Goal: Check status: Check status

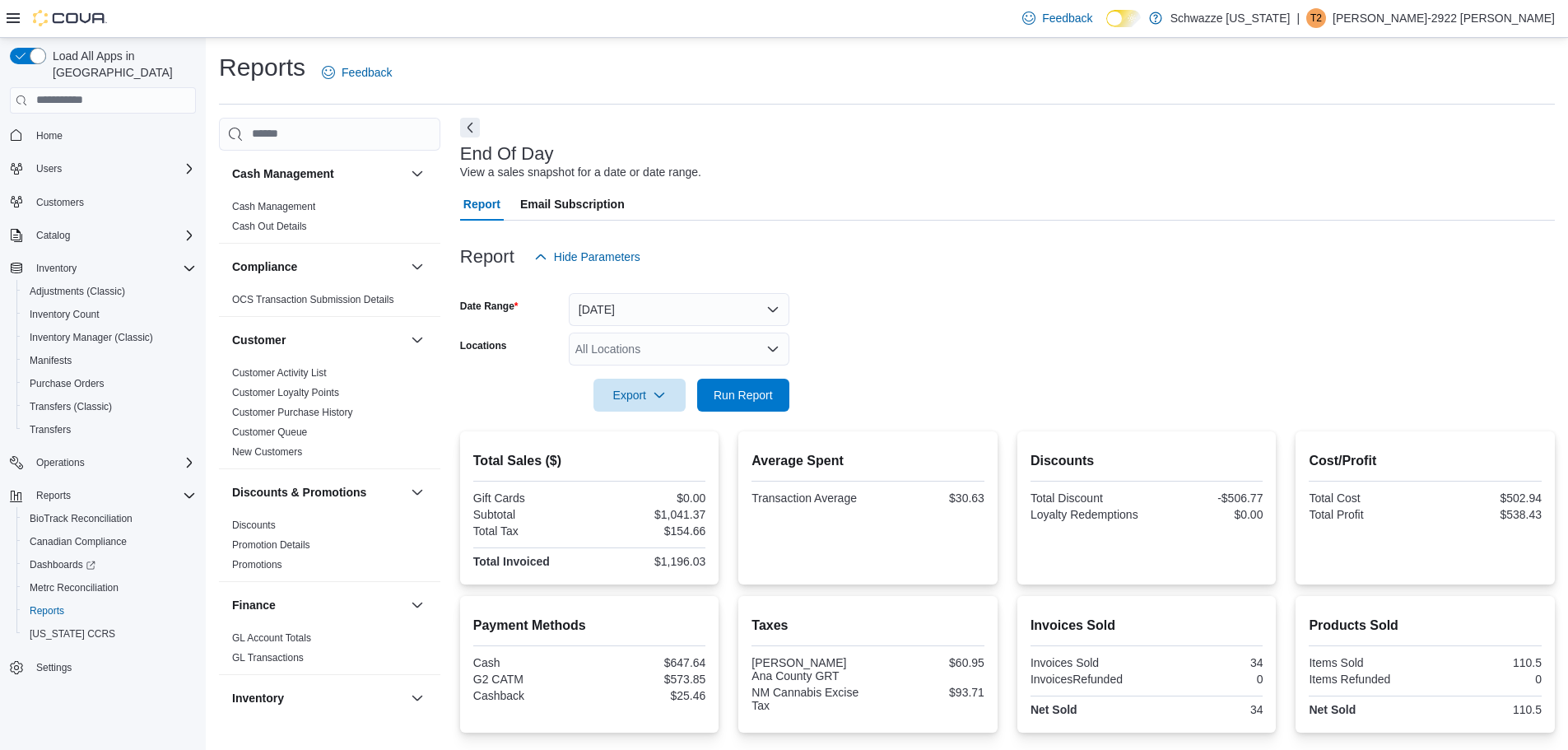
click at [724, 349] on div "All Locations" at bounding box center [679, 348] width 220 height 33
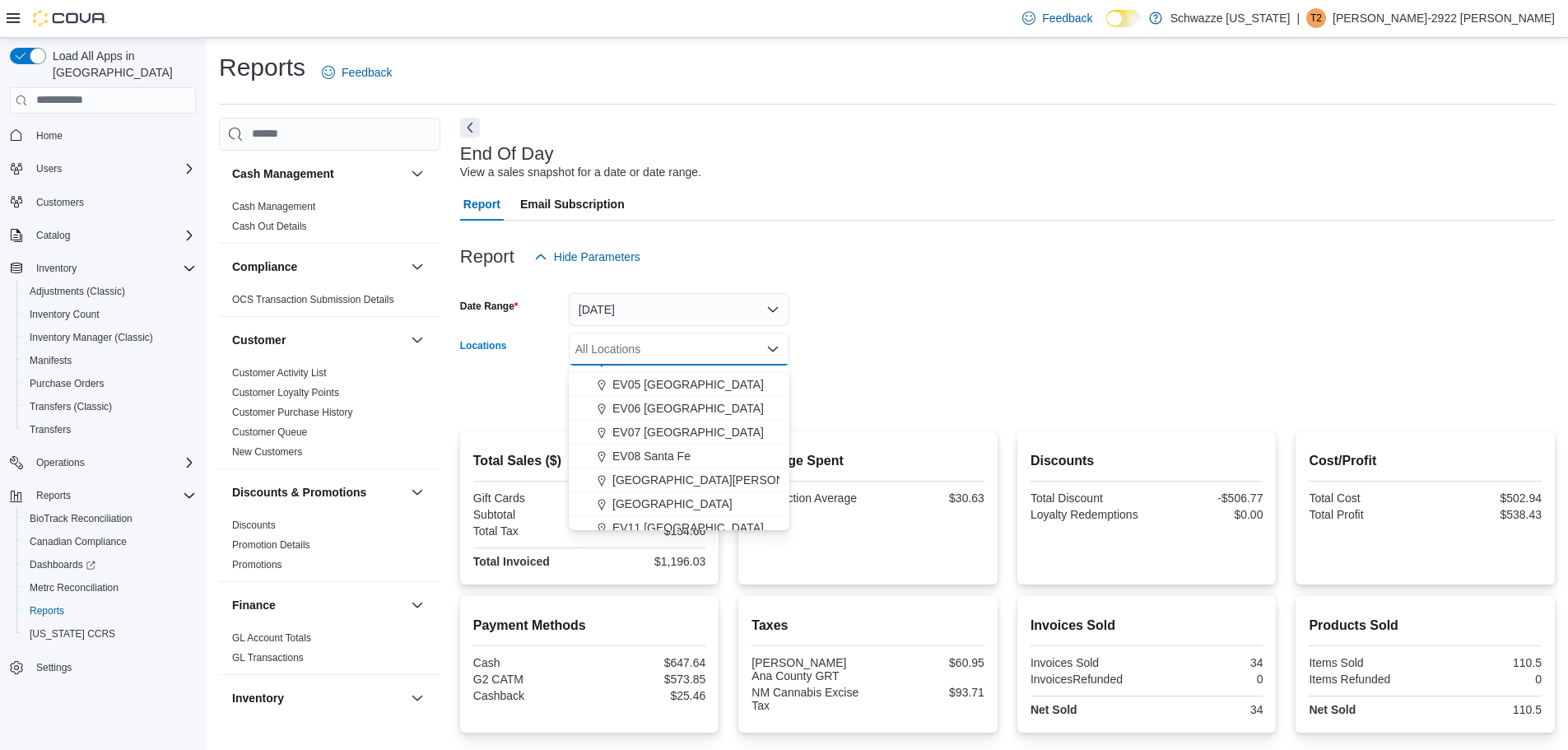
scroll to position [165, 0]
drag, startPoint x: 661, startPoint y: 495, endPoint x: 767, endPoint y: 434, distance: 122.3
click at [662, 495] on span "EV11 [GEOGRAPHIC_DATA]" at bounding box center [688, 498] width 152 height 16
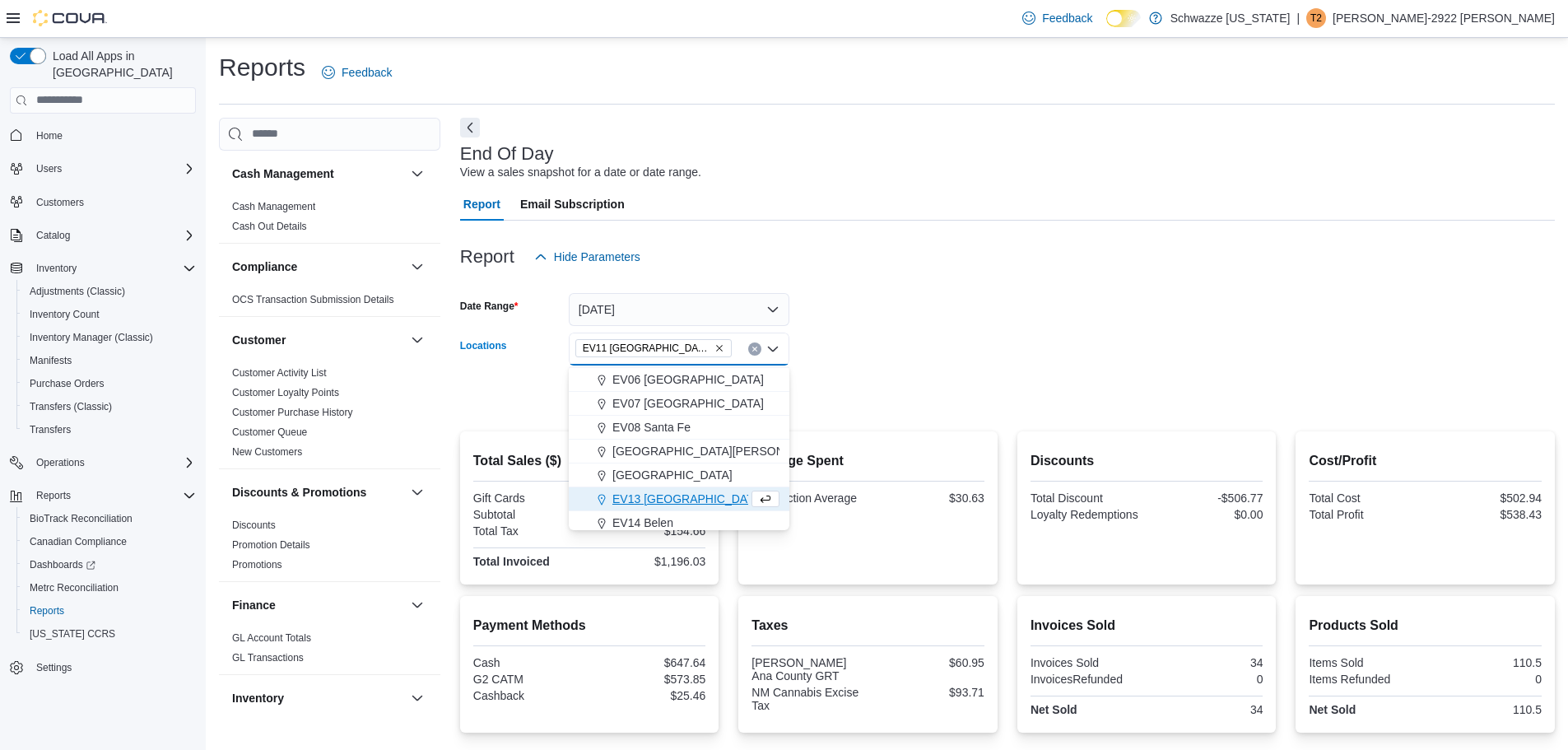
click at [915, 364] on form "Date Range [DATE] Locations [GEOGRAPHIC_DATA] [GEOGRAPHIC_DATA] [GEOGRAPHIC_DAT…" at bounding box center [1007, 342] width 1095 height 138
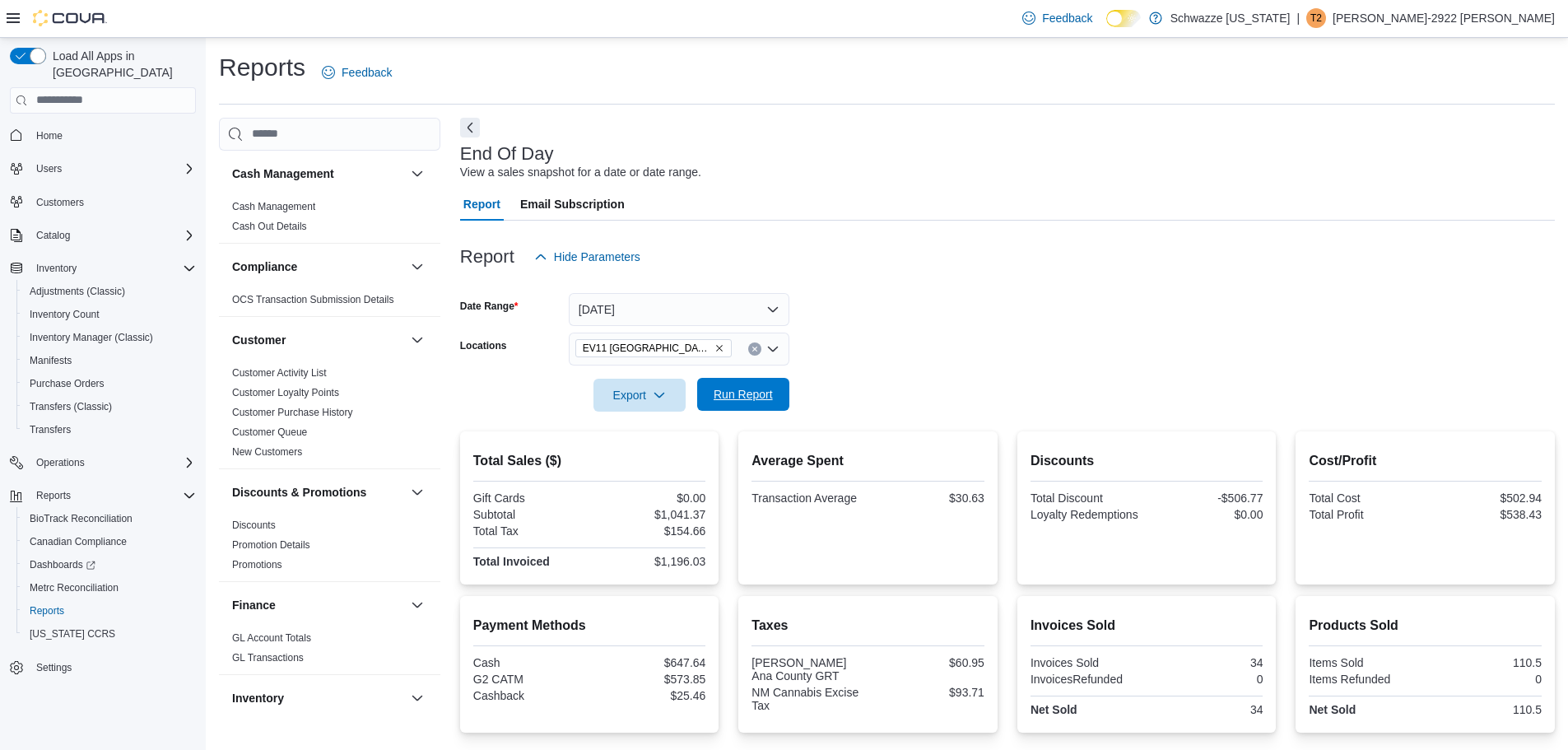
click at [753, 405] on span "Run Report" at bounding box center [743, 394] width 72 height 33
click at [710, 347] on span "EV11 [GEOGRAPHIC_DATA]" at bounding box center [653, 348] width 142 height 16
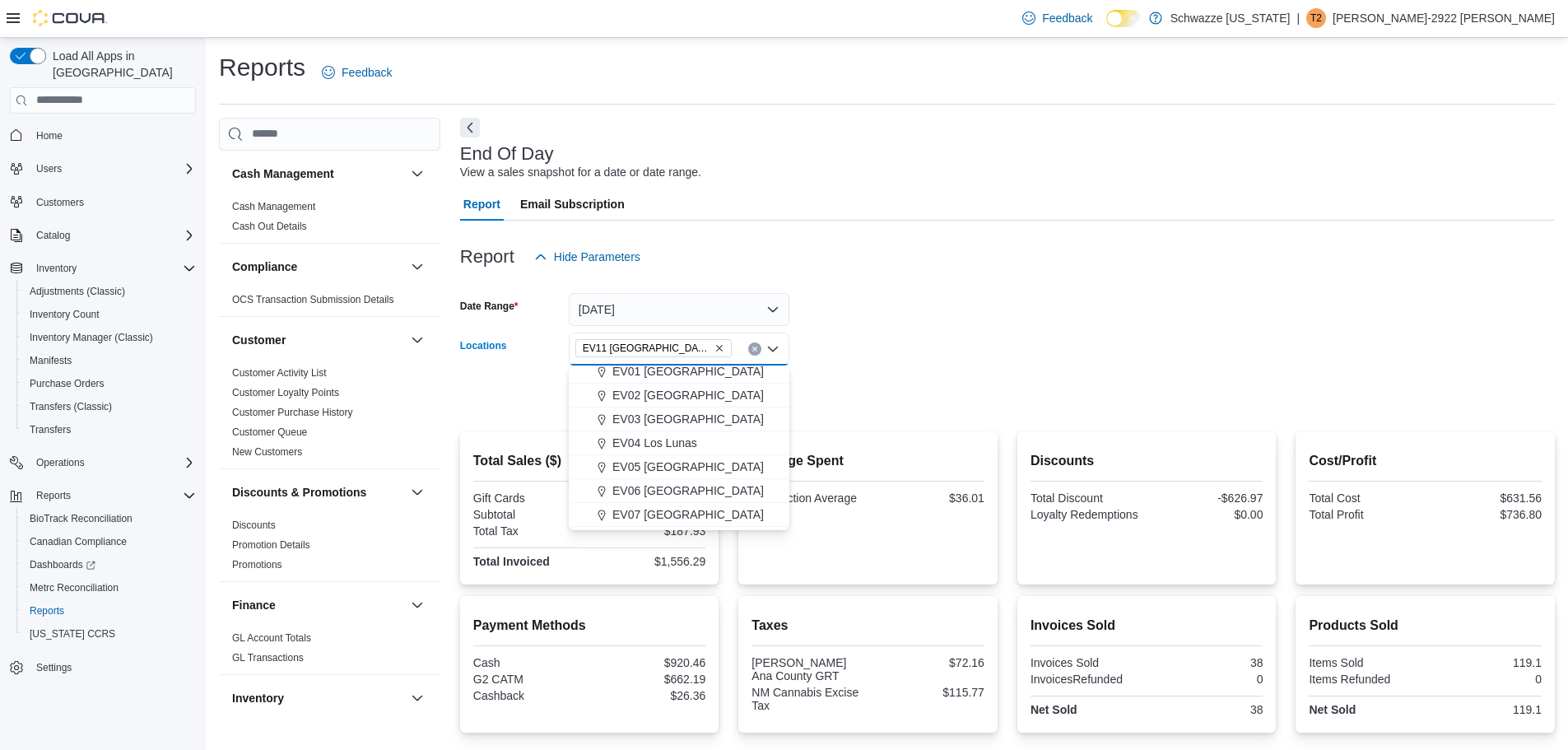
scroll to position [82, 0]
click at [683, 460] on span "EV06 [GEOGRAPHIC_DATA]" at bounding box center [688, 462] width 152 height 16
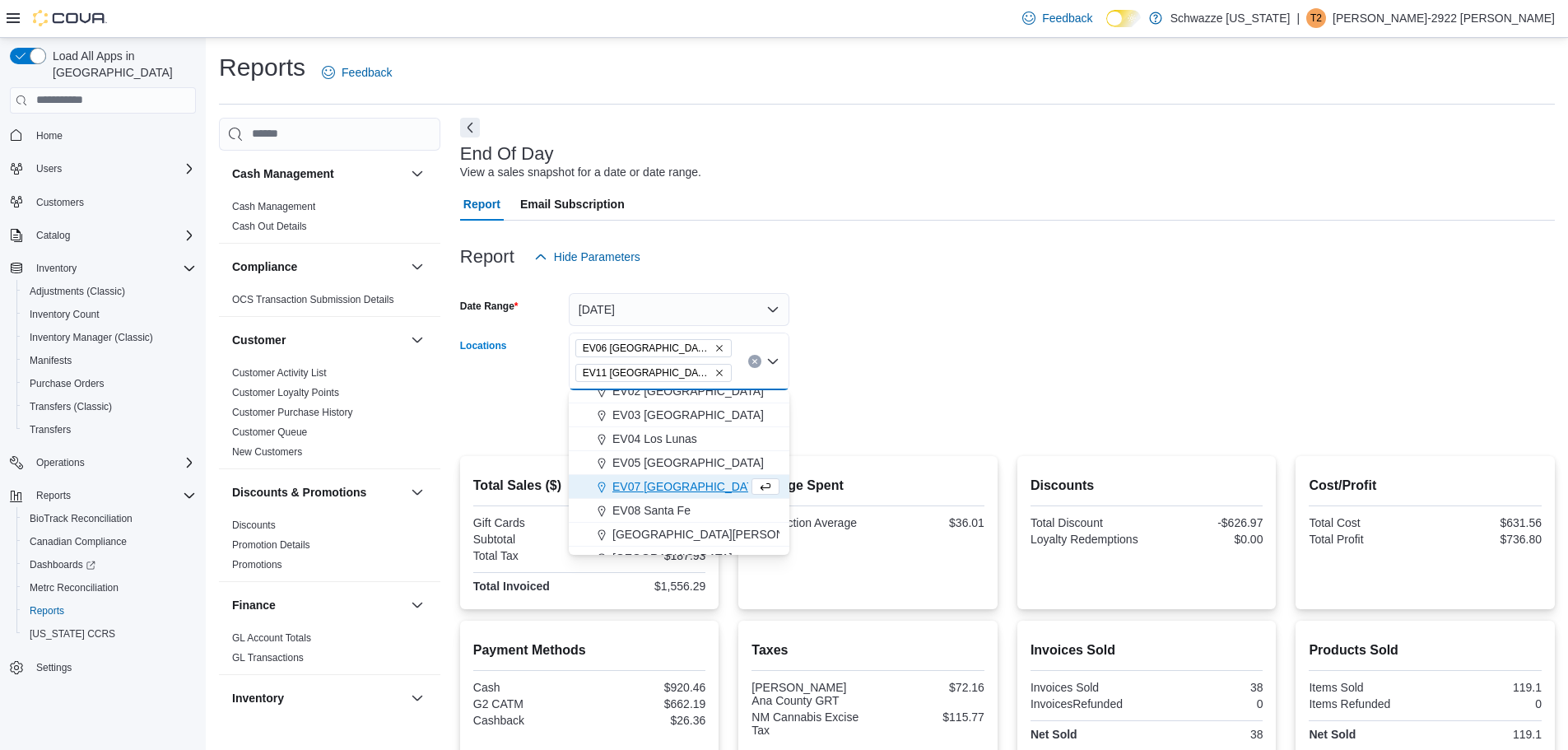
click at [884, 358] on form "Date Range [DATE] Locations [GEOGRAPHIC_DATA] [GEOGRAPHIC_DATA] [GEOGRAPHIC_DAT…" at bounding box center [1007, 355] width 1095 height 163
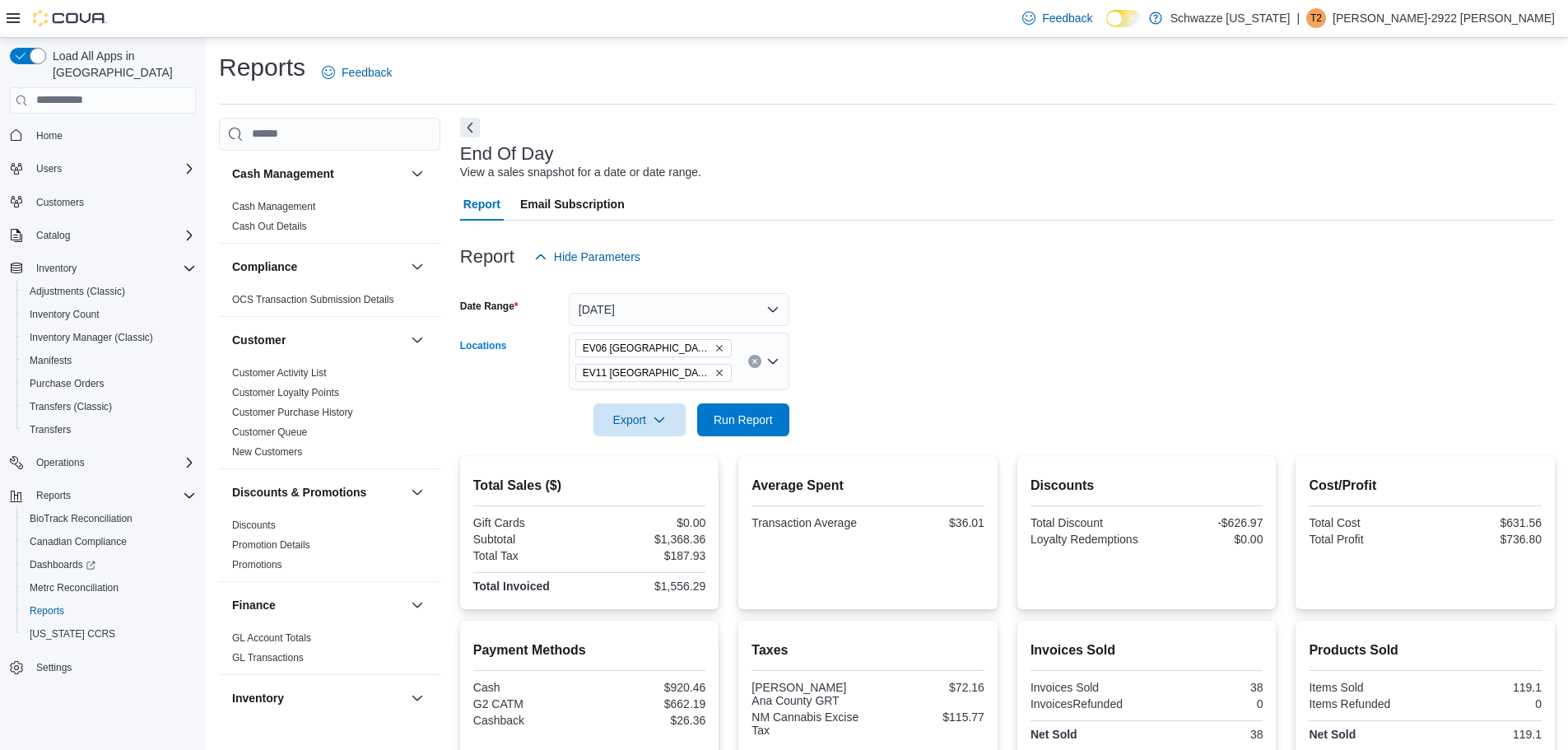
click at [714, 372] on icon "Remove EV11 Las Cruces South Valley from selection in this group" at bounding box center [719, 372] width 10 height 10
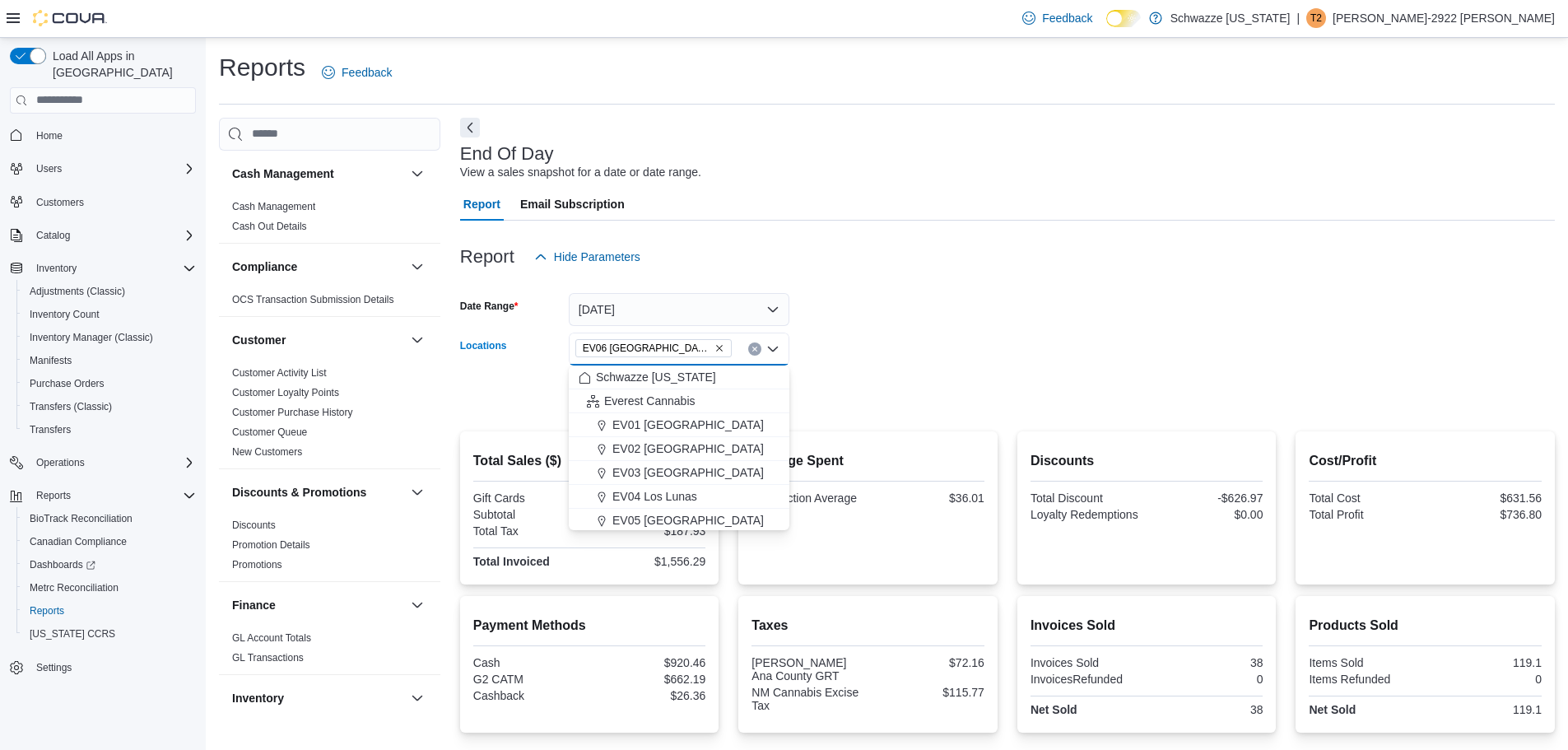
click at [940, 392] on form "Date Range [DATE] Locations [GEOGRAPHIC_DATA] [GEOGRAPHIC_DATA] [GEOGRAPHIC_DAT…" at bounding box center [1007, 342] width 1095 height 138
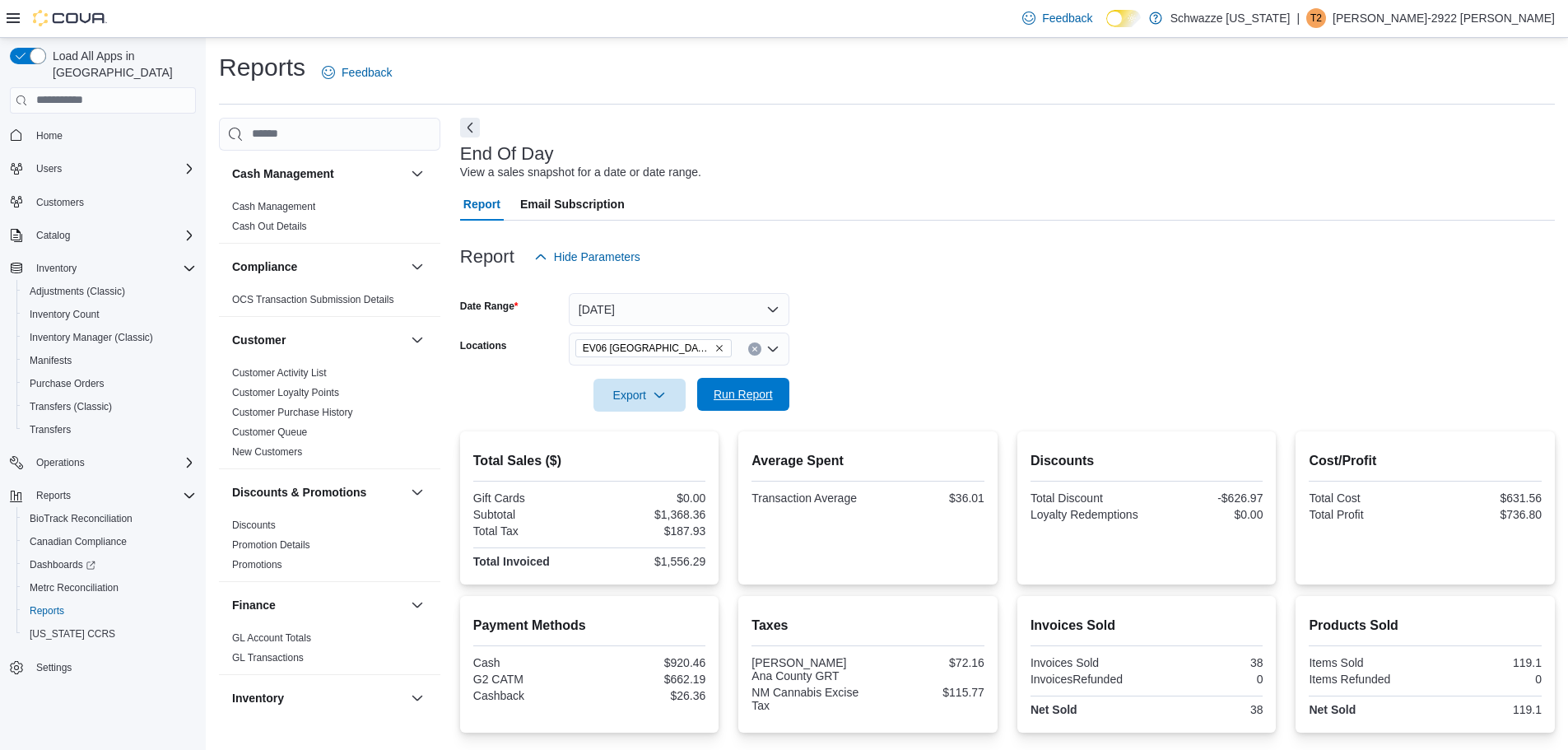
click at [761, 393] on span "Run Report" at bounding box center [743, 394] width 59 height 16
click at [716, 348] on icon "Remove EV06 Las Cruces East from selection in this group" at bounding box center [719, 348] width 6 height 6
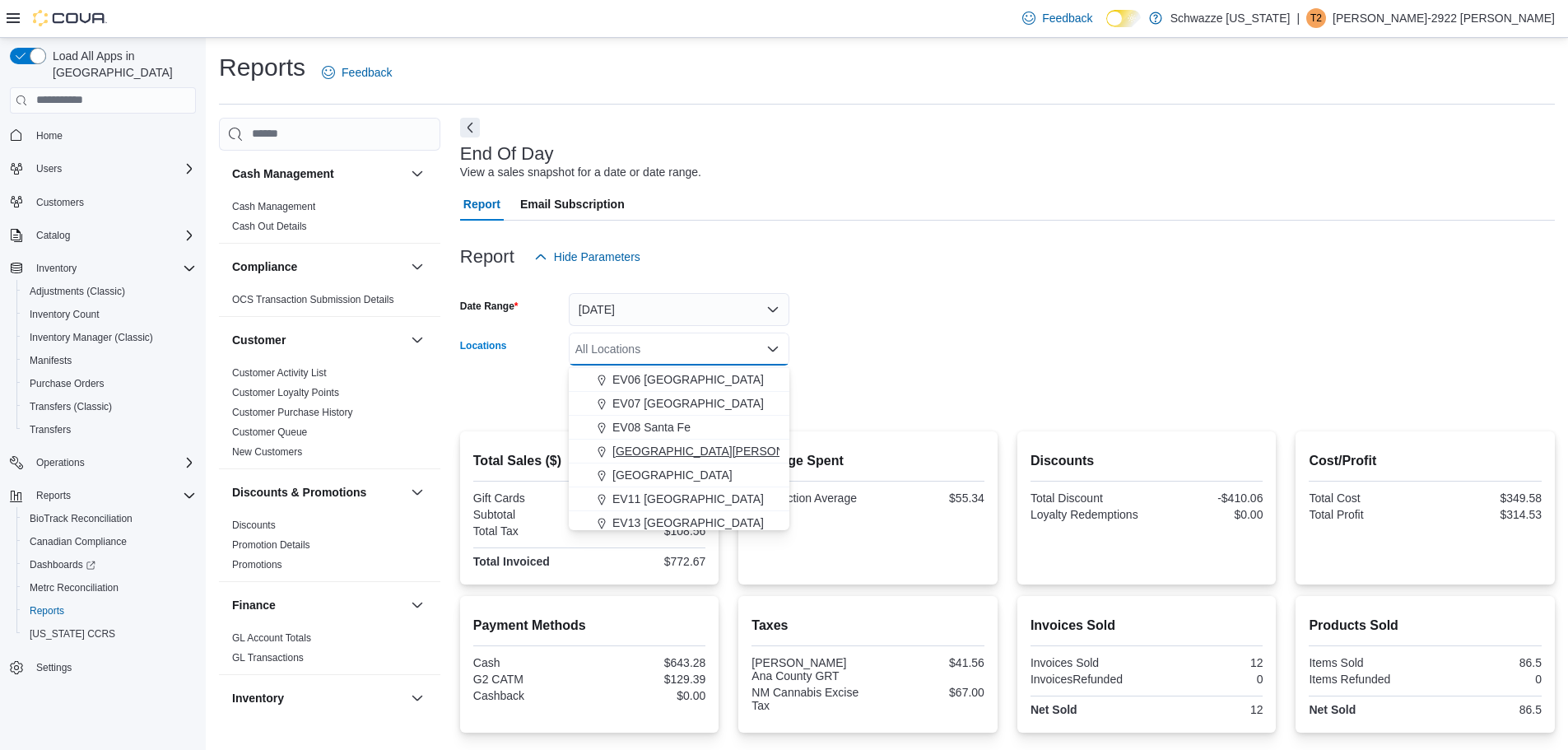
scroll to position [329, 0]
click at [664, 406] on span "EV15 [GEOGRAPHIC_DATA]" at bounding box center [688, 406] width 152 height 16
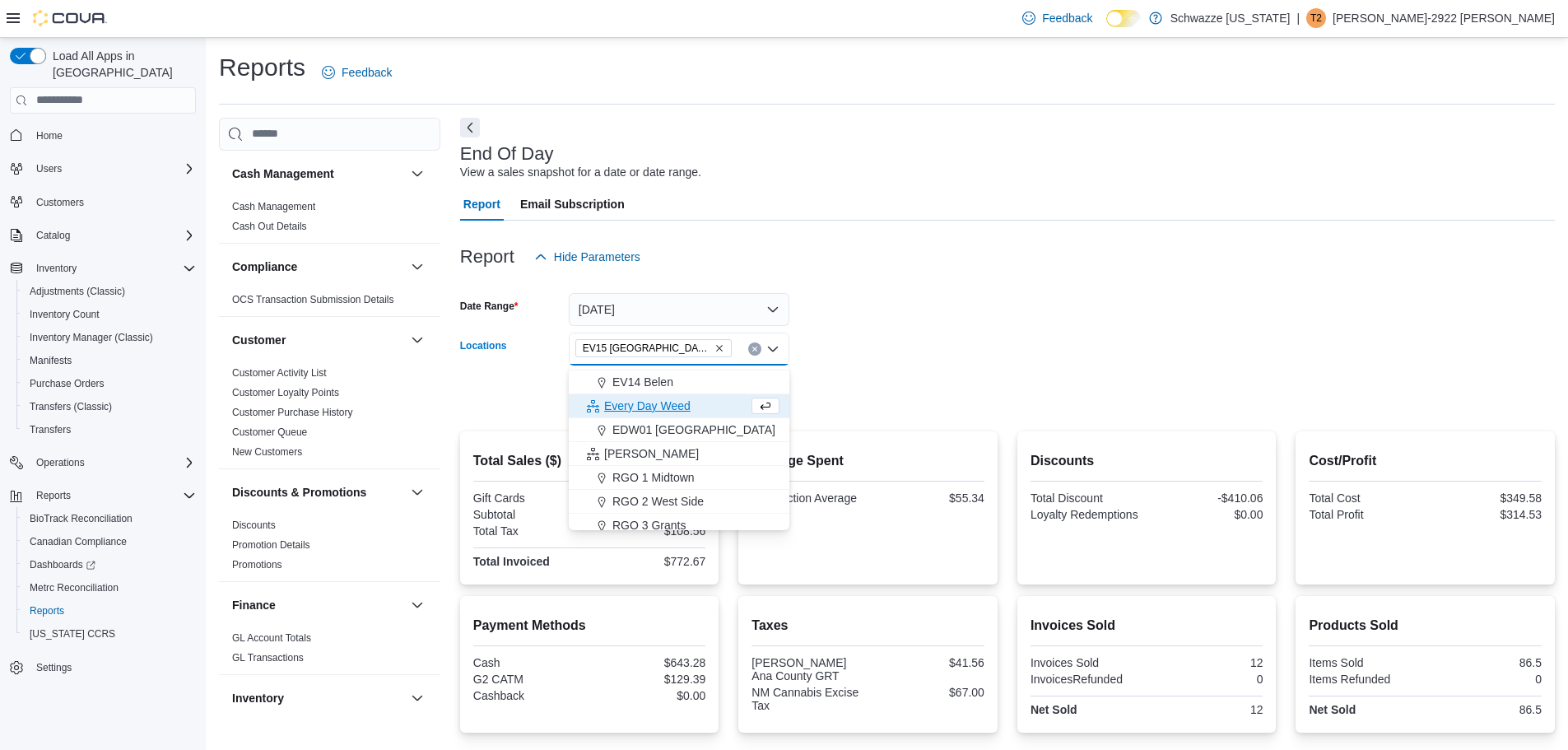
click at [914, 395] on form "Date Range [DATE] Locations EV15 [GEOGRAPHIC_DATA] [GEOGRAPHIC_DATA] box. Selec…" at bounding box center [1007, 342] width 1095 height 138
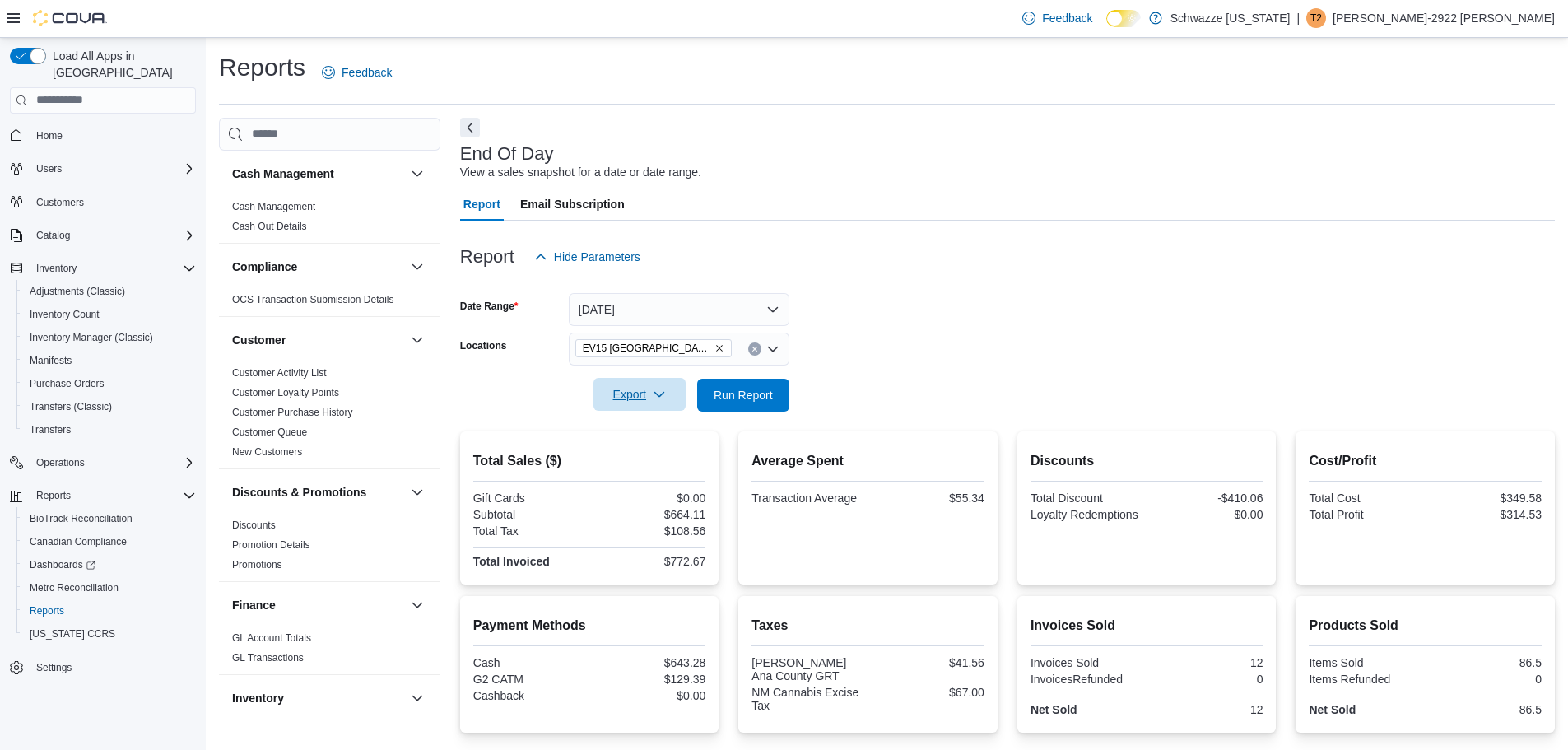
click at [684, 388] on button "Export" at bounding box center [639, 394] width 92 height 33
click at [714, 391] on span "Run Report" at bounding box center [743, 394] width 59 height 16
click at [714, 349] on icon "Remove EV15 Las Cruces North from selection in this group" at bounding box center [719, 348] width 10 height 10
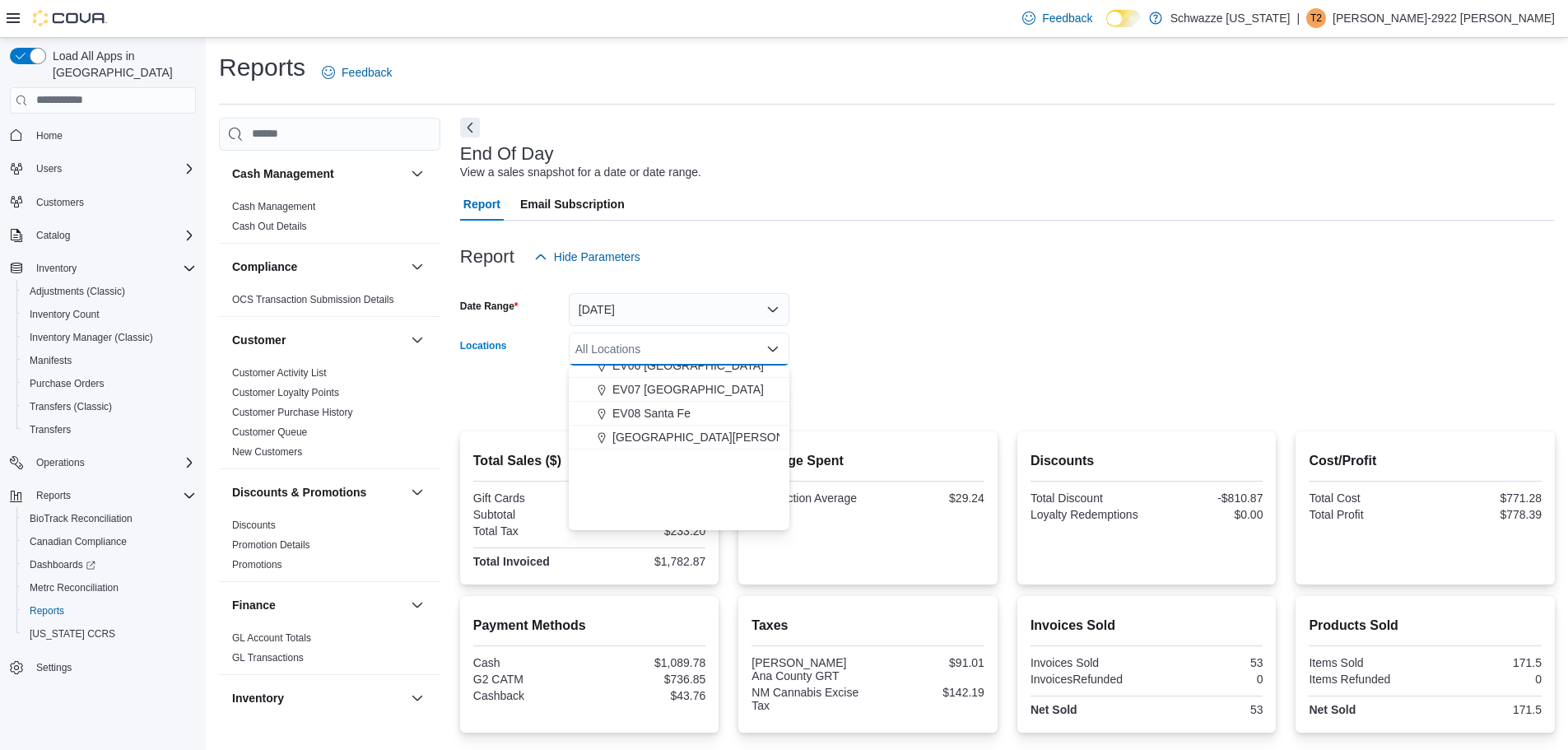
scroll to position [247, 0]
click at [671, 421] on span "EV11 [GEOGRAPHIC_DATA]" at bounding box center [688, 416] width 152 height 16
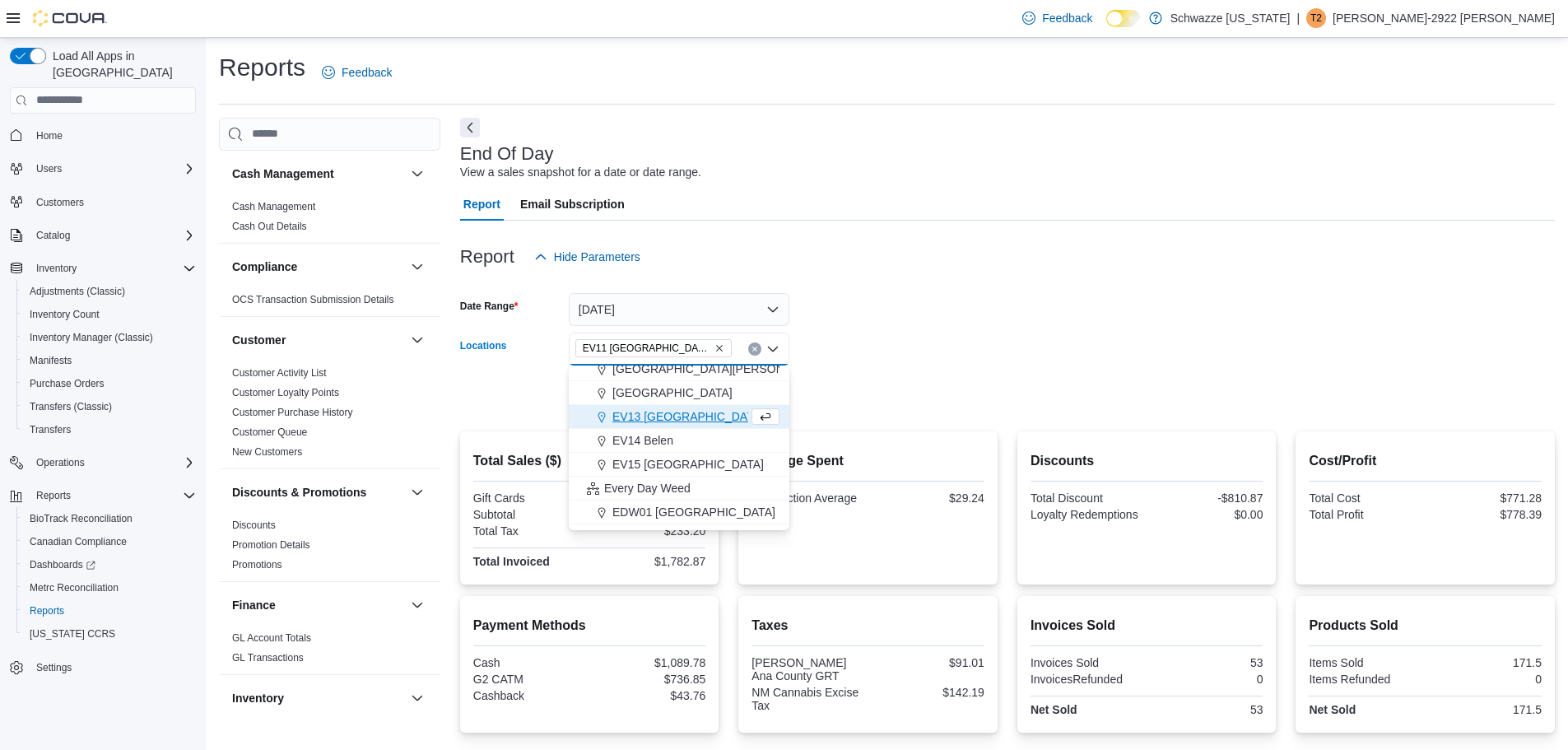
click at [964, 401] on form "Date Range [DATE] Locations [GEOGRAPHIC_DATA] [GEOGRAPHIC_DATA] [GEOGRAPHIC_DAT…" at bounding box center [1007, 342] width 1095 height 138
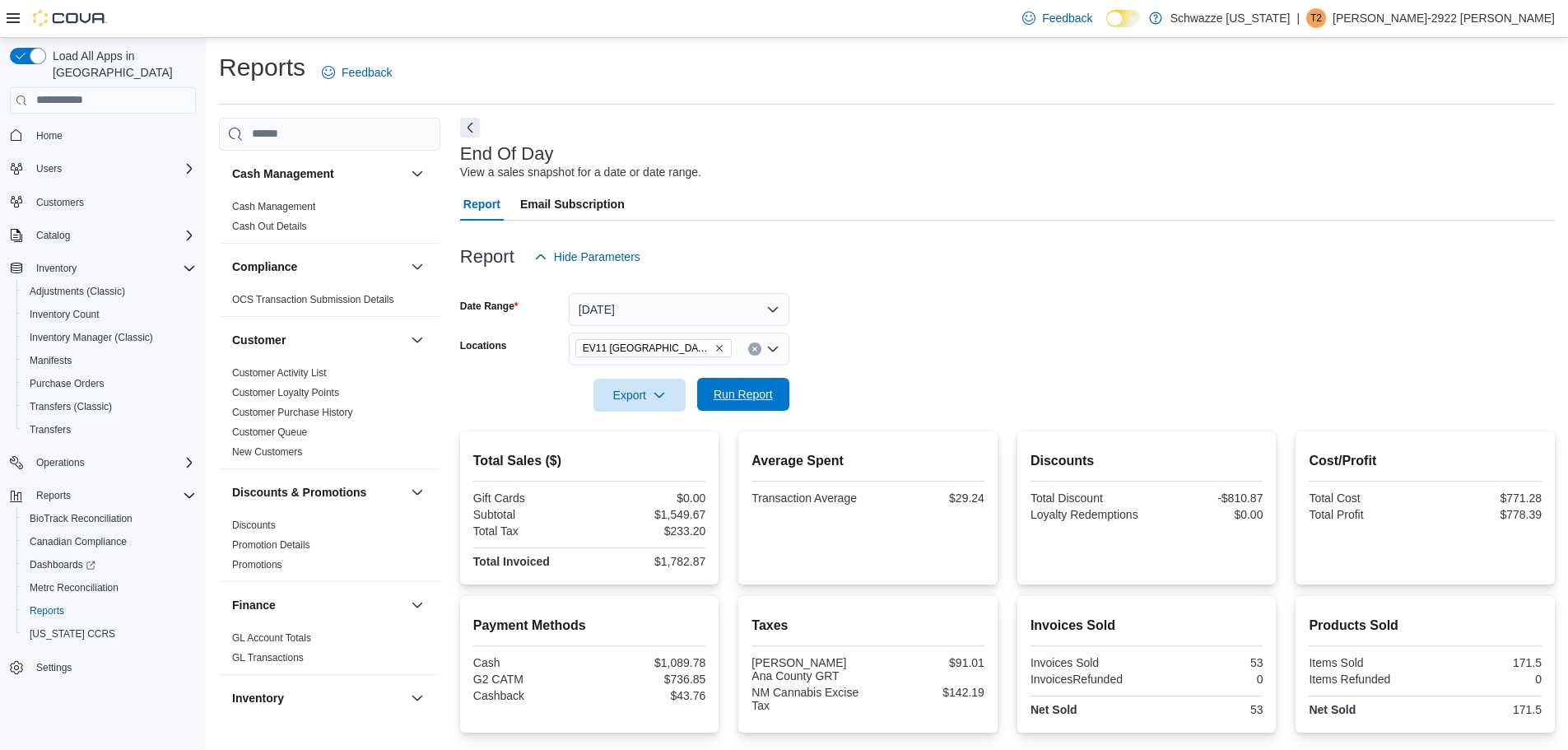
click at [765, 395] on span "Run Report" at bounding box center [743, 394] width 59 height 16
